Goal: Find specific fact: Find specific fact

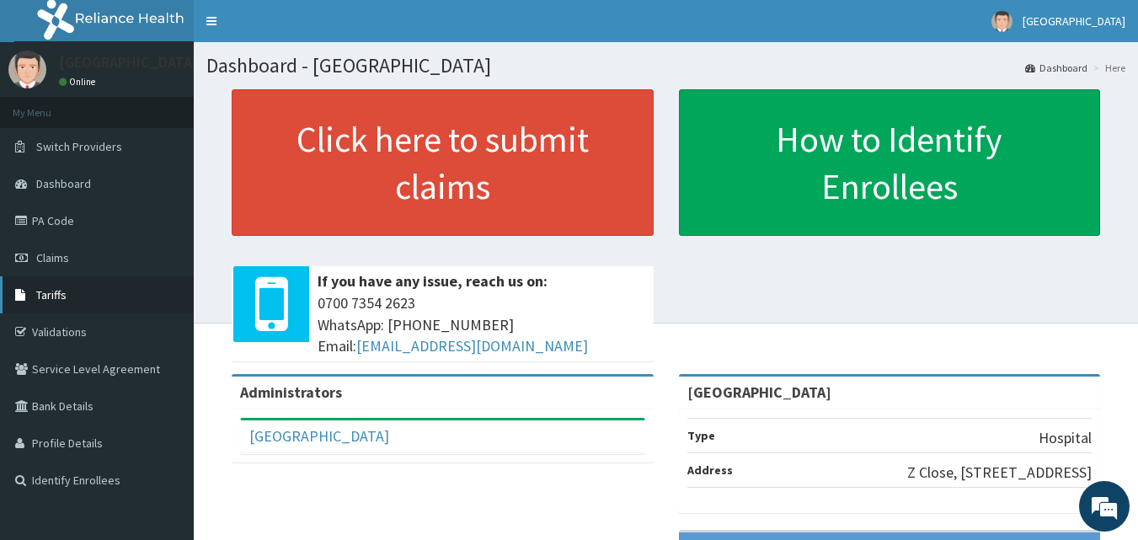
click at [57, 280] on link "Tariffs" at bounding box center [97, 294] width 194 height 37
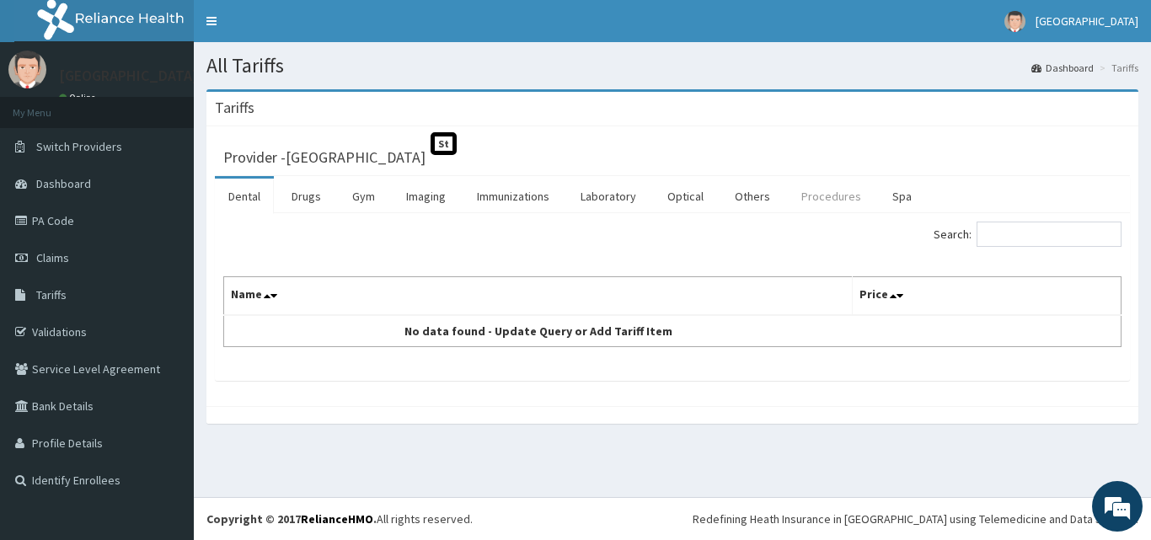
click at [826, 195] on link "Procedures" at bounding box center [831, 196] width 87 height 35
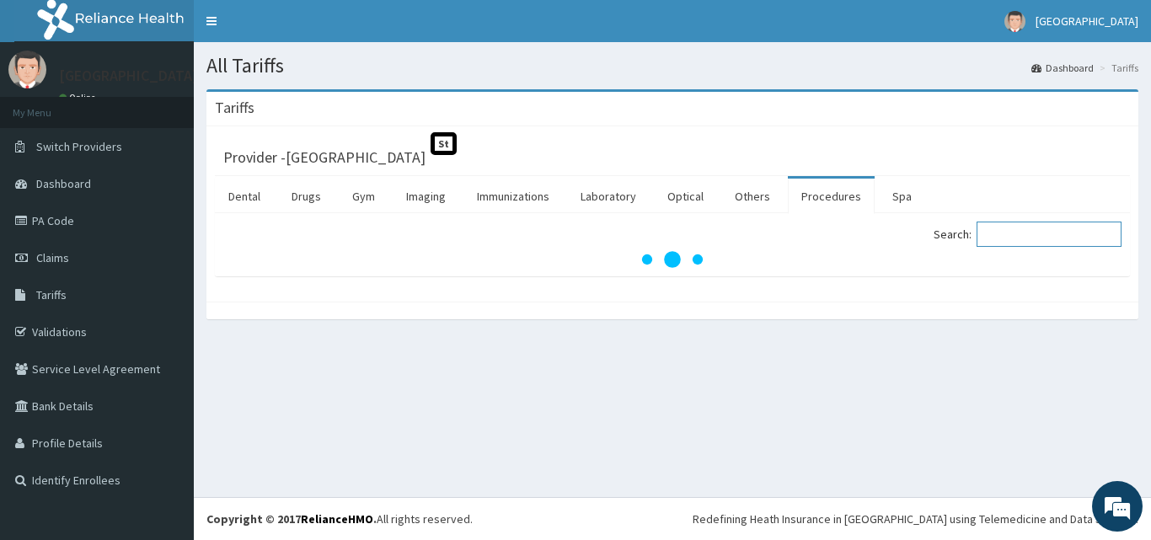
click at [990, 229] on label "Search:" at bounding box center [1028, 234] width 188 height 25
click at [990, 229] on input "Search:" at bounding box center [1048, 234] width 145 height 25
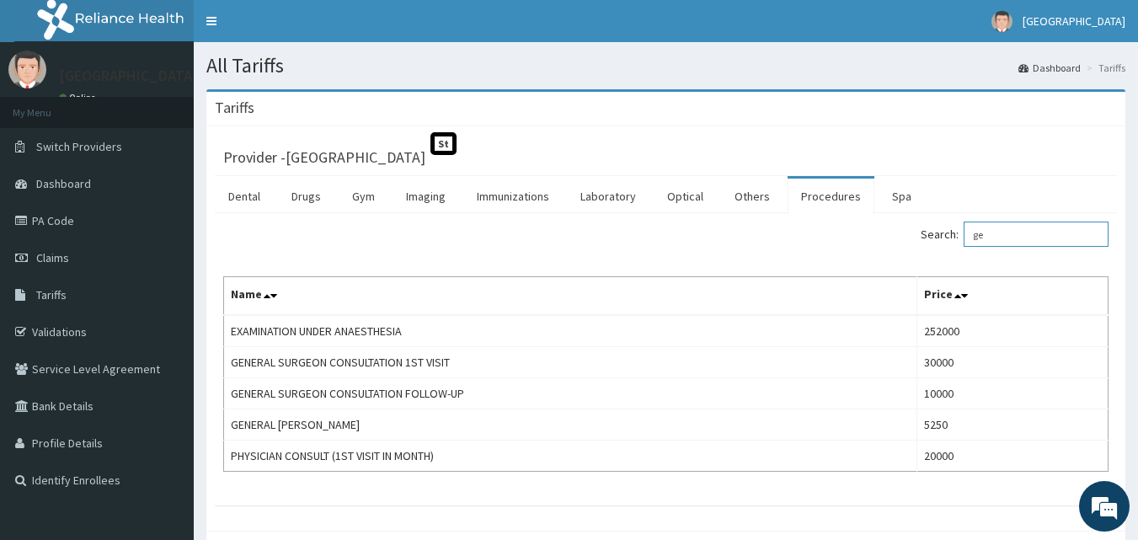
type input "g"
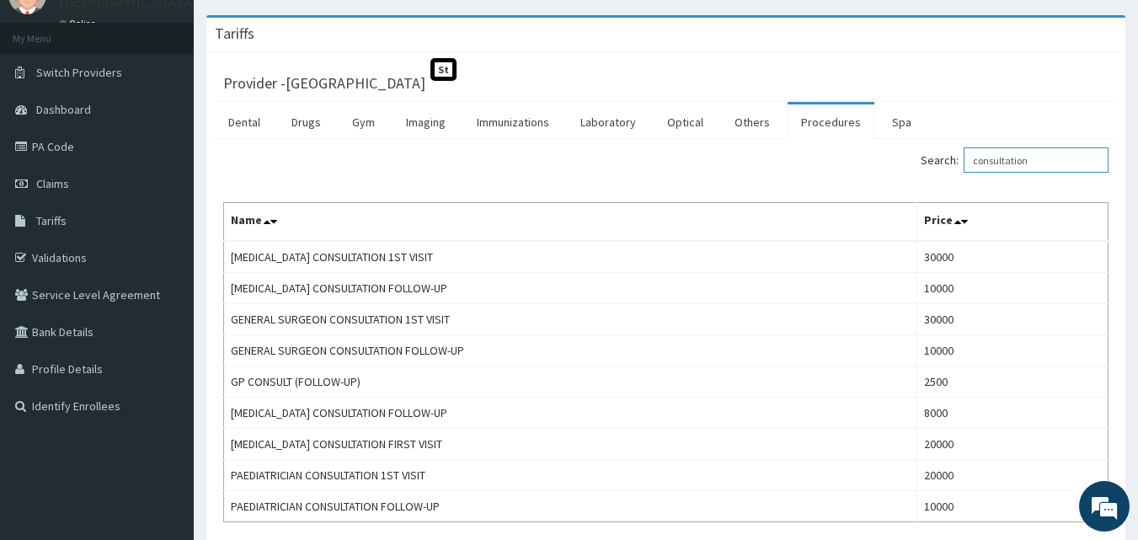
scroll to position [37, 0]
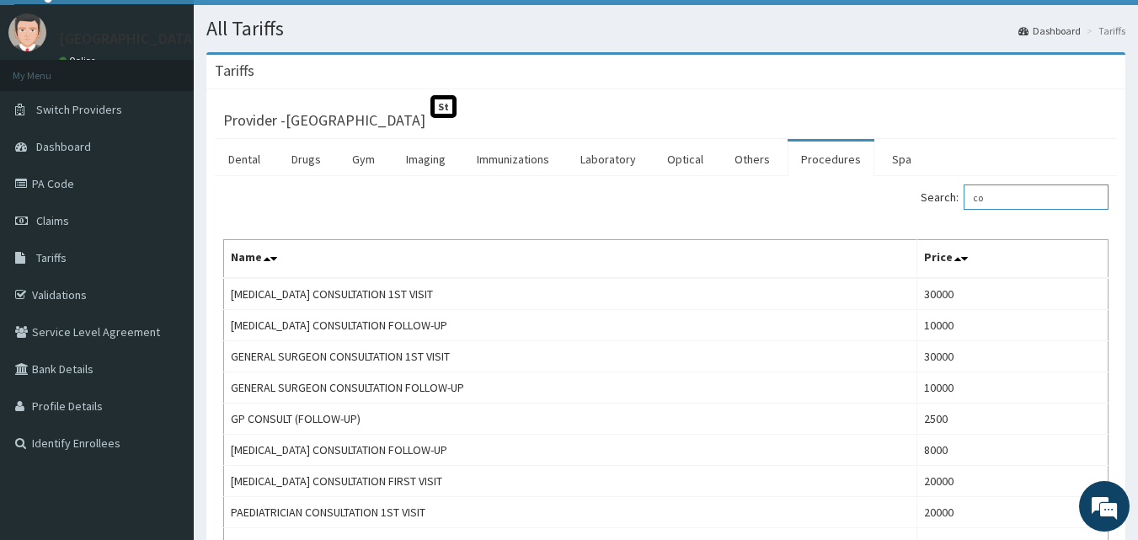
type input "c"
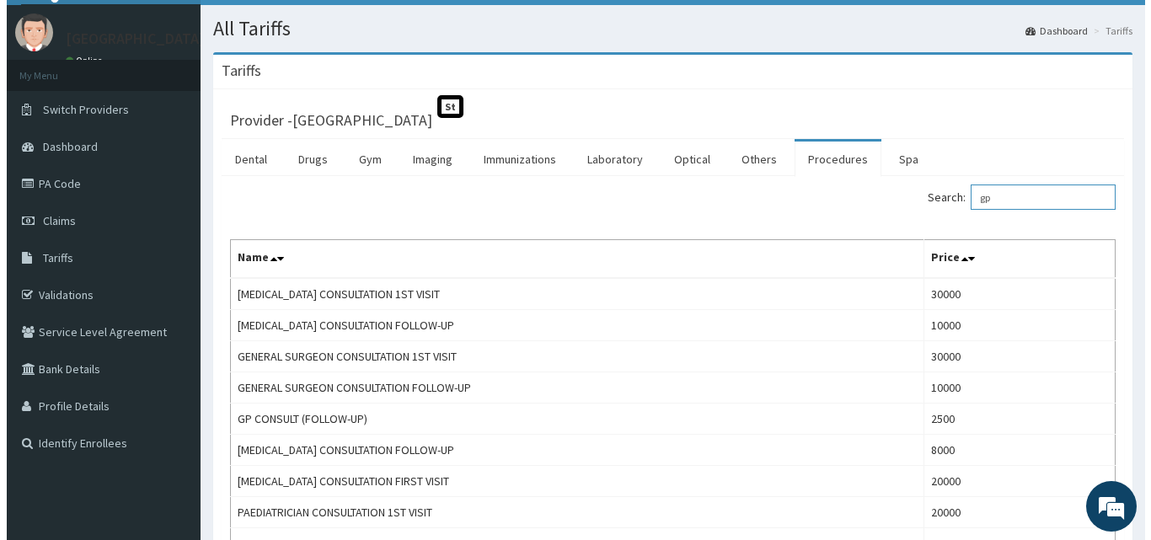
scroll to position [0, 0]
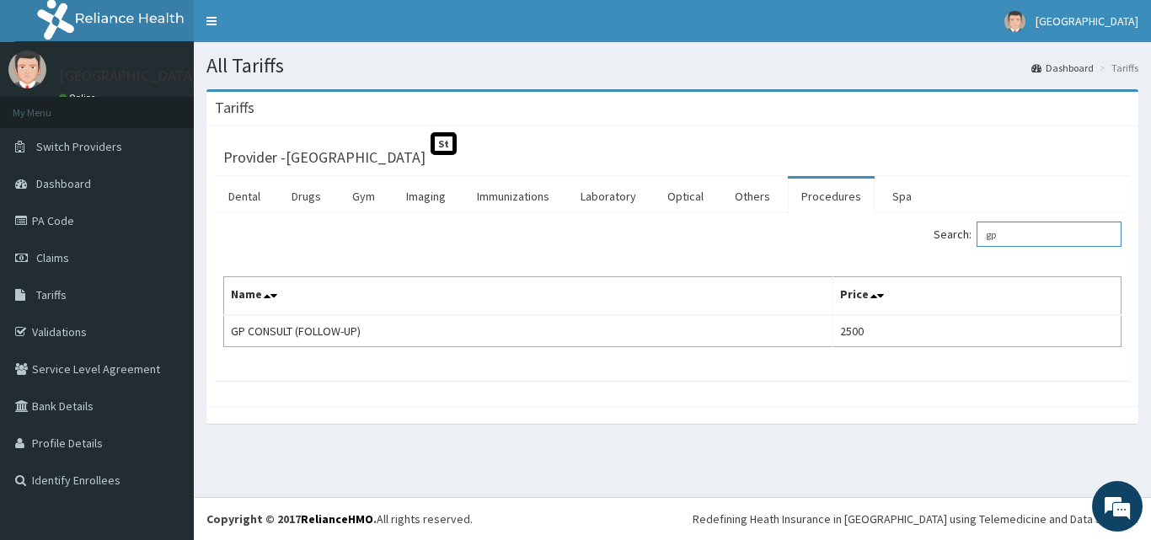
type input "g"
type input "ortho"
